Goal: Information Seeking & Learning: Learn about a topic

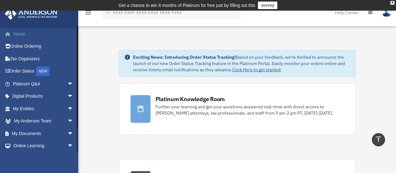
scroll to position [405, 0]
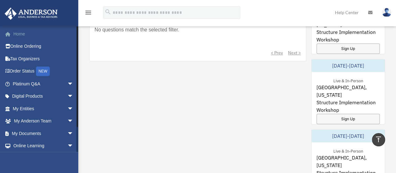
click at [19, 33] on link "Home" at bounding box center [43, 34] width 79 height 13
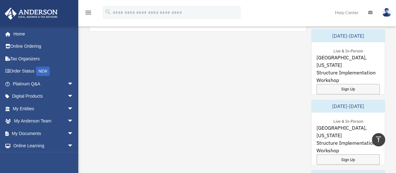
scroll to position [435, 0]
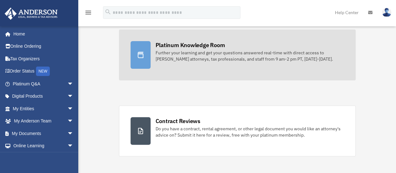
scroll to position [51, 0]
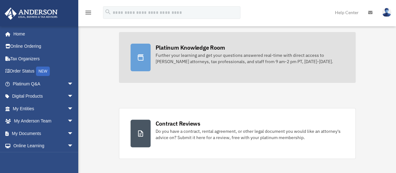
click at [196, 52] on div "Further your learning and get your questions answered real-time with direct acc…" at bounding box center [250, 58] width 189 height 13
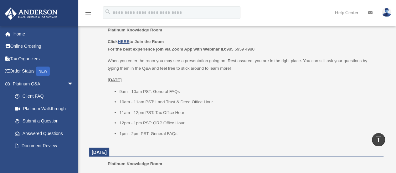
scroll to position [551, 0]
